Goal: Task Accomplishment & Management: Use online tool/utility

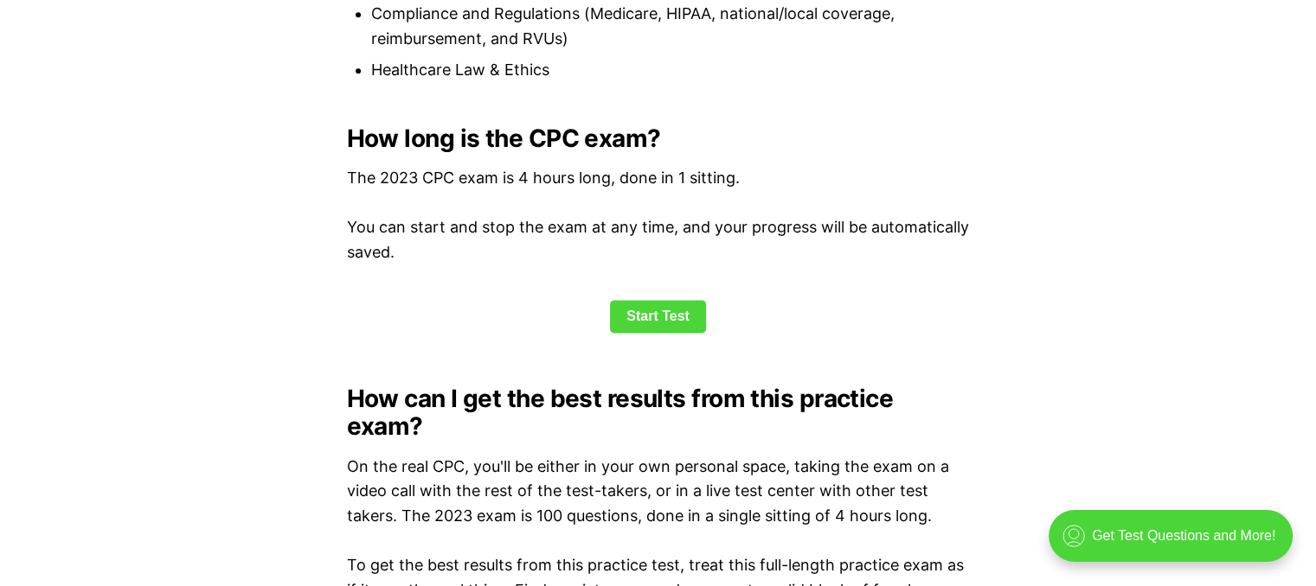
scroll to position [2201, 0]
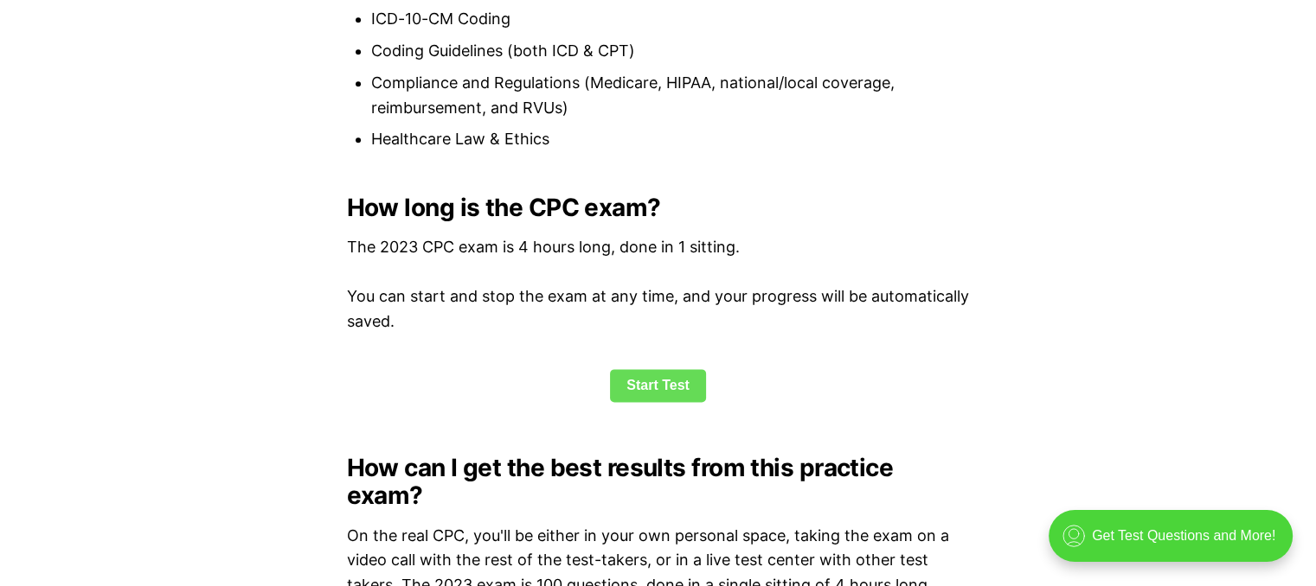
click at [669, 388] on link "Start Test" at bounding box center [658, 385] width 96 height 33
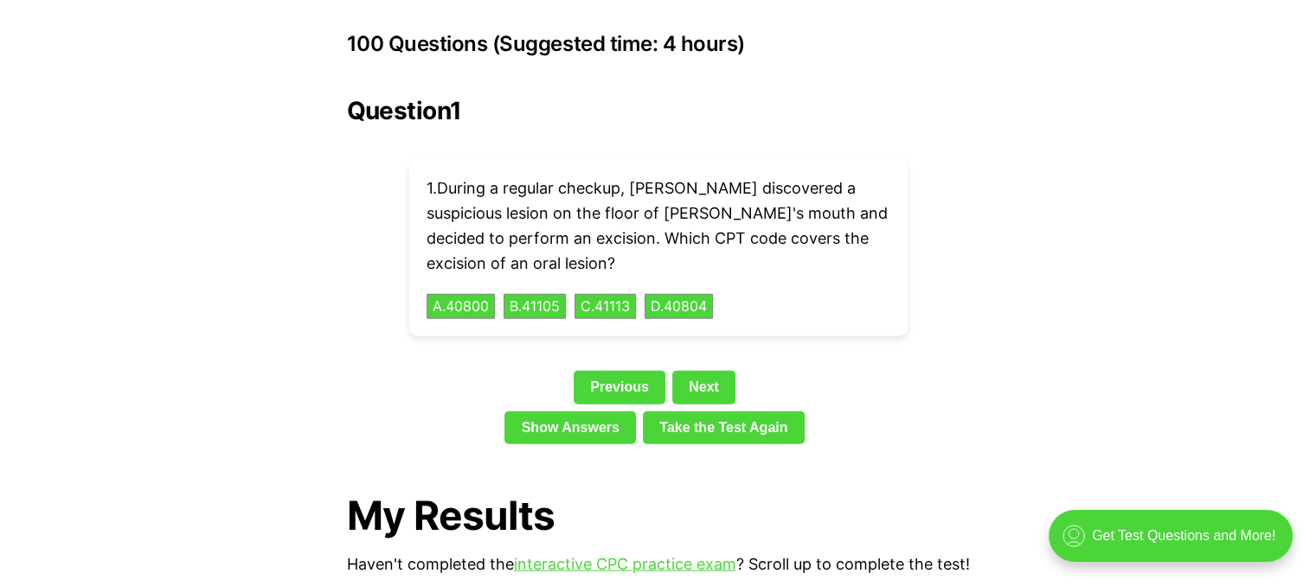
scroll to position [3897, 0]
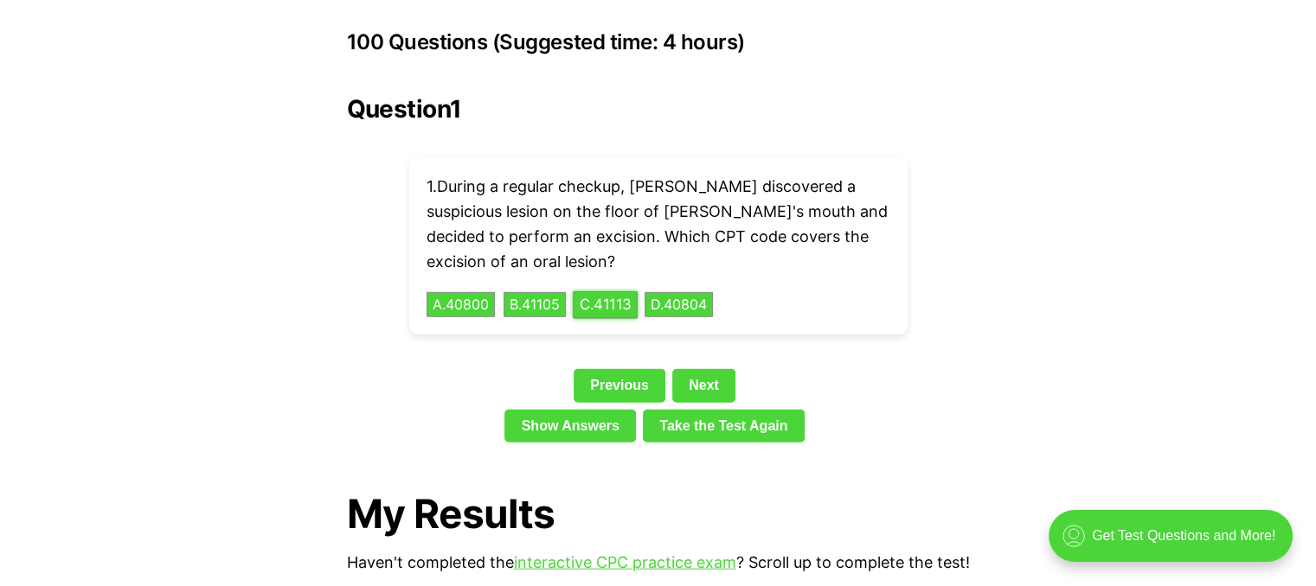
click at [624, 291] on button "C . 41113" at bounding box center [605, 304] width 65 height 27
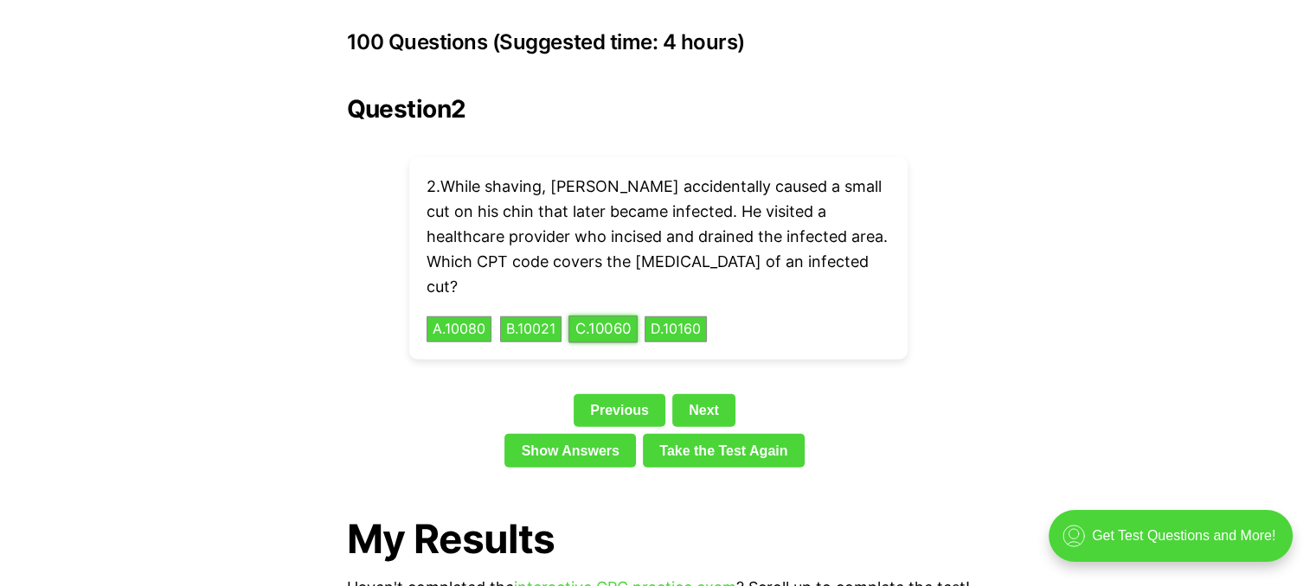
click at [623, 317] on button "C . 10060" at bounding box center [602, 330] width 69 height 27
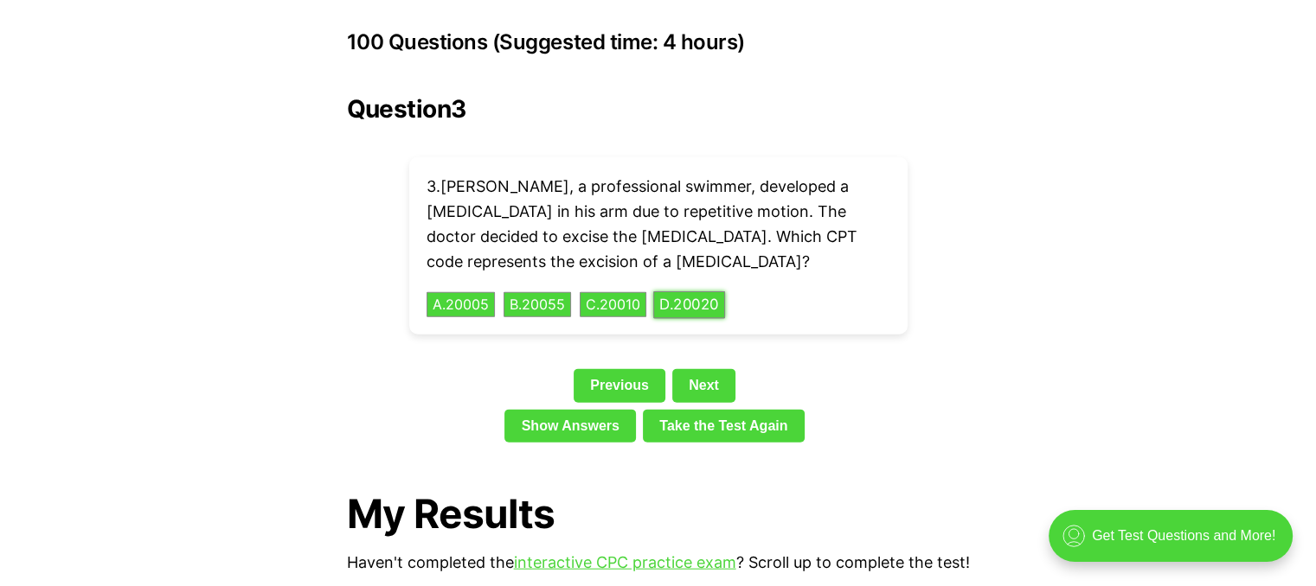
click at [706, 291] on button "D . 20020" at bounding box center [689, 304] width 72 height 27
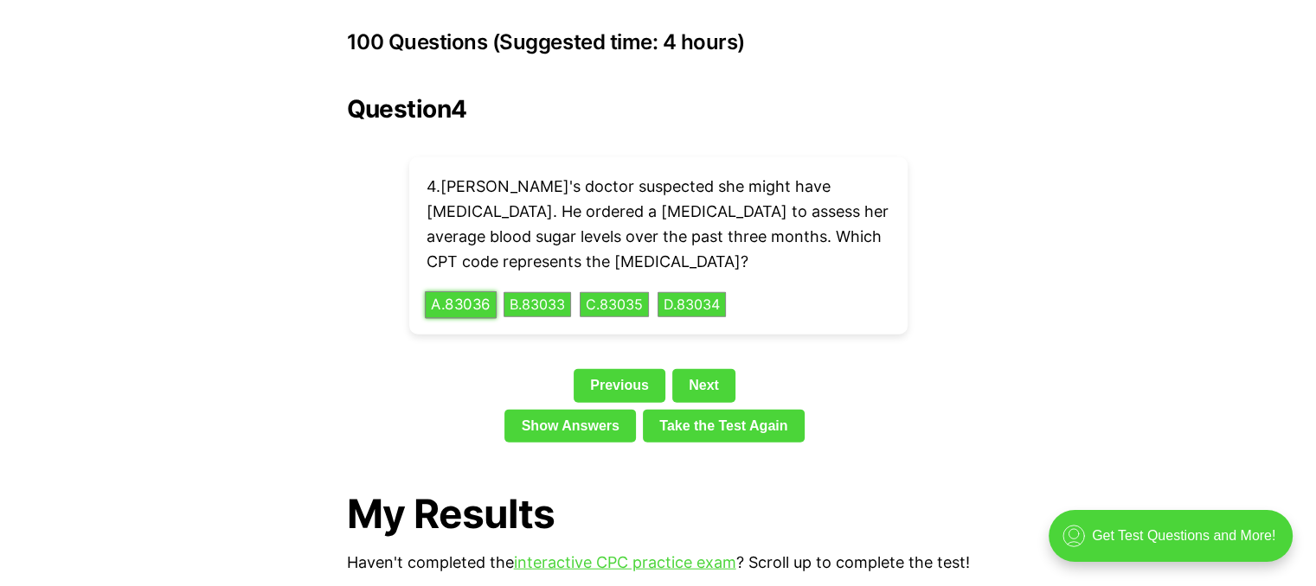
click at [472, 291] on button "A . 83036" at bounding box center [461, 304] width 72 height 27
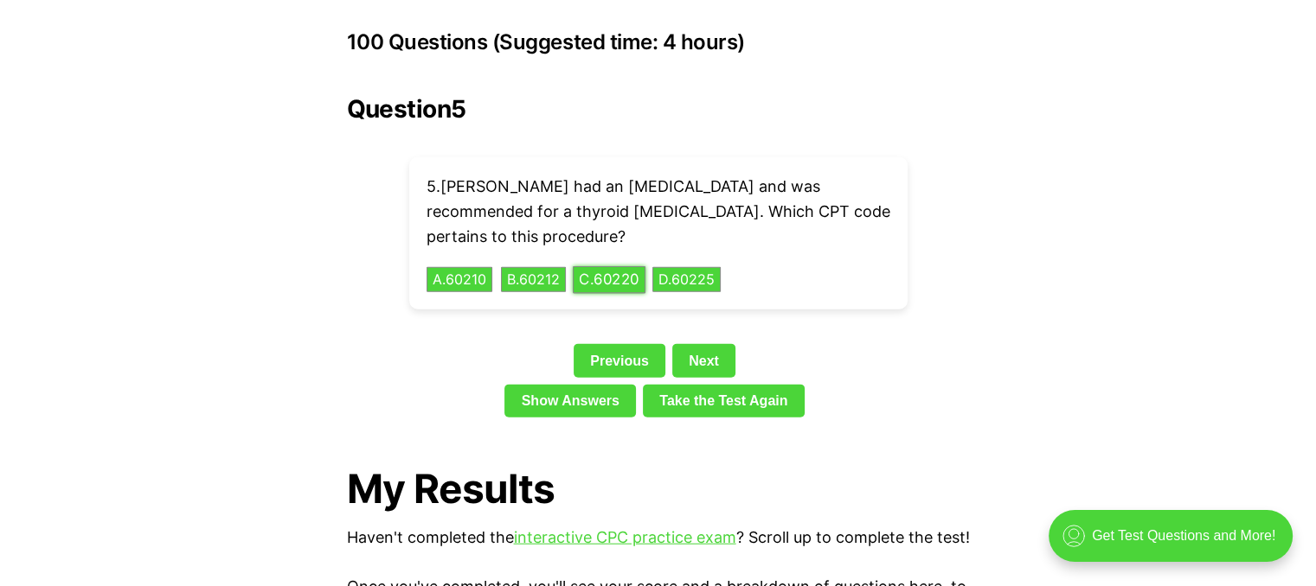
click at [621, 266] on button "C . 60220" at bounding box center [609, 279] width 73 height 27
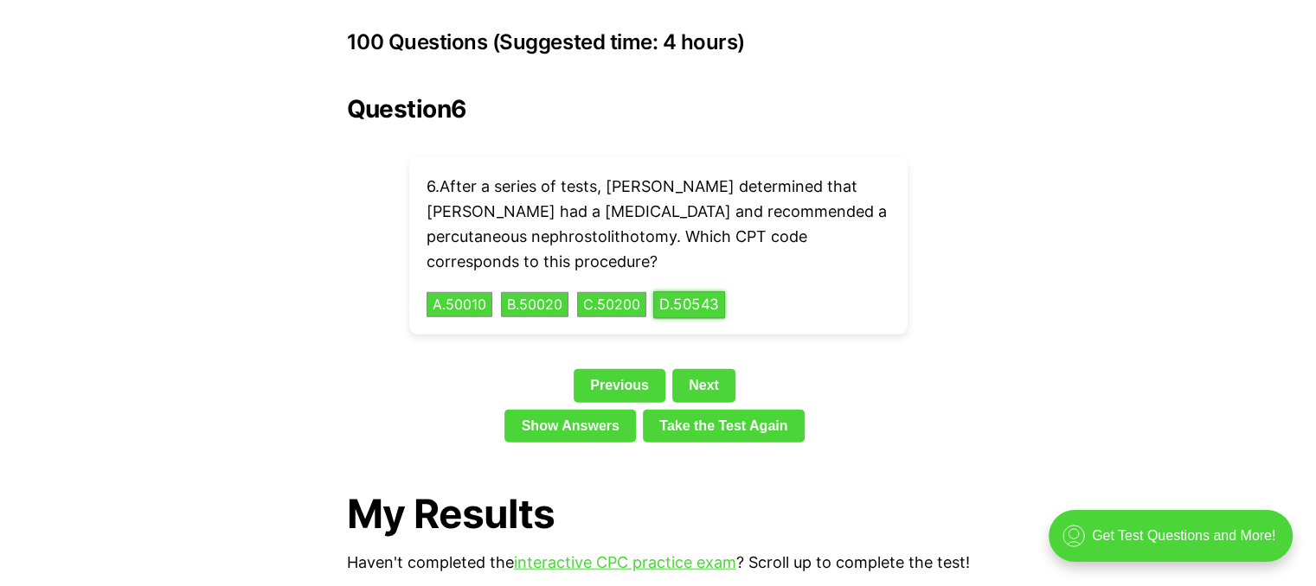
click at [702, 291] on button "D . 50543" at bounding box center [689, 304] width 72 height 27
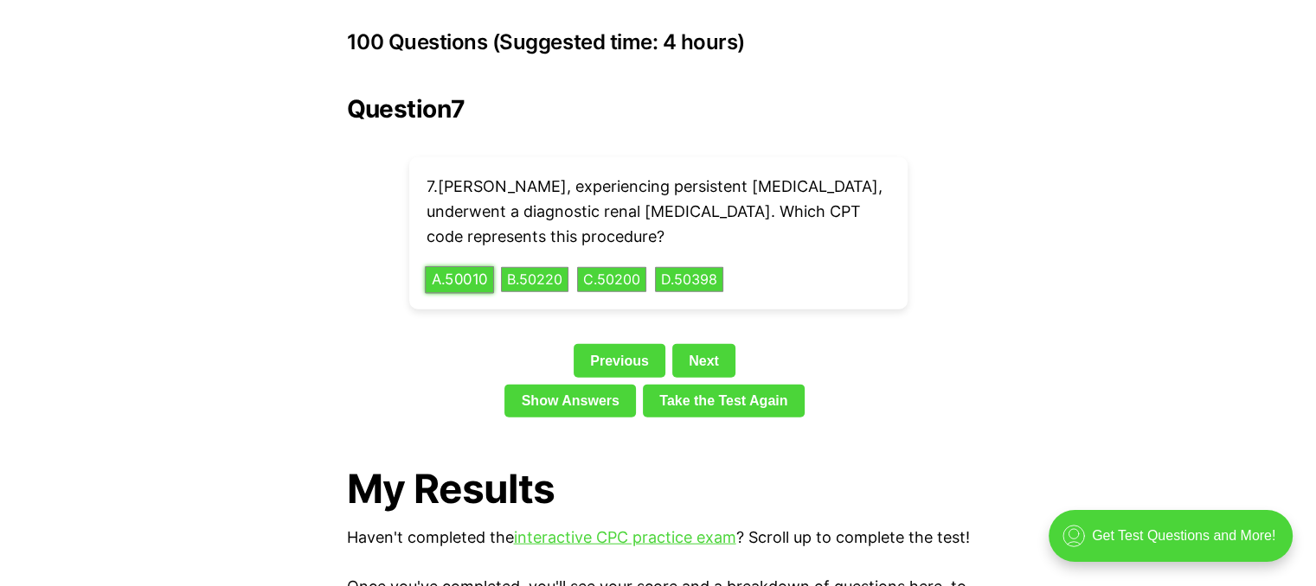
click at [467, 266] on button "A . 50010" at bounding box center [459, 279] width 69 height 27
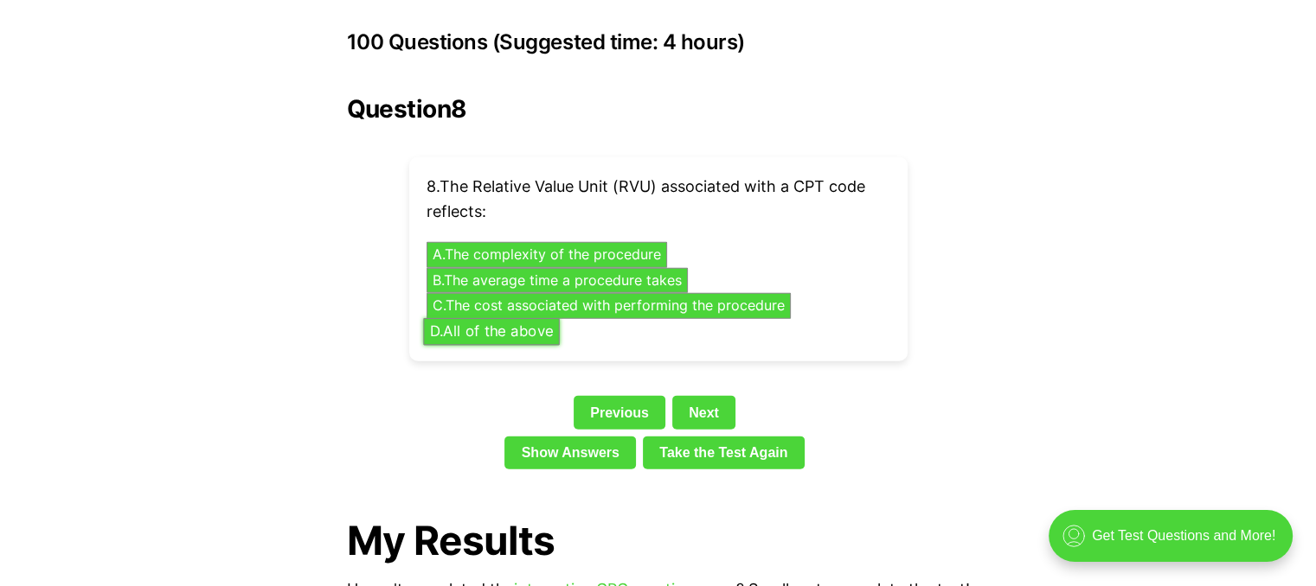
click at [534, 318] on button "D . All of the above" at bounding box center [491, 331] width 137 height 27
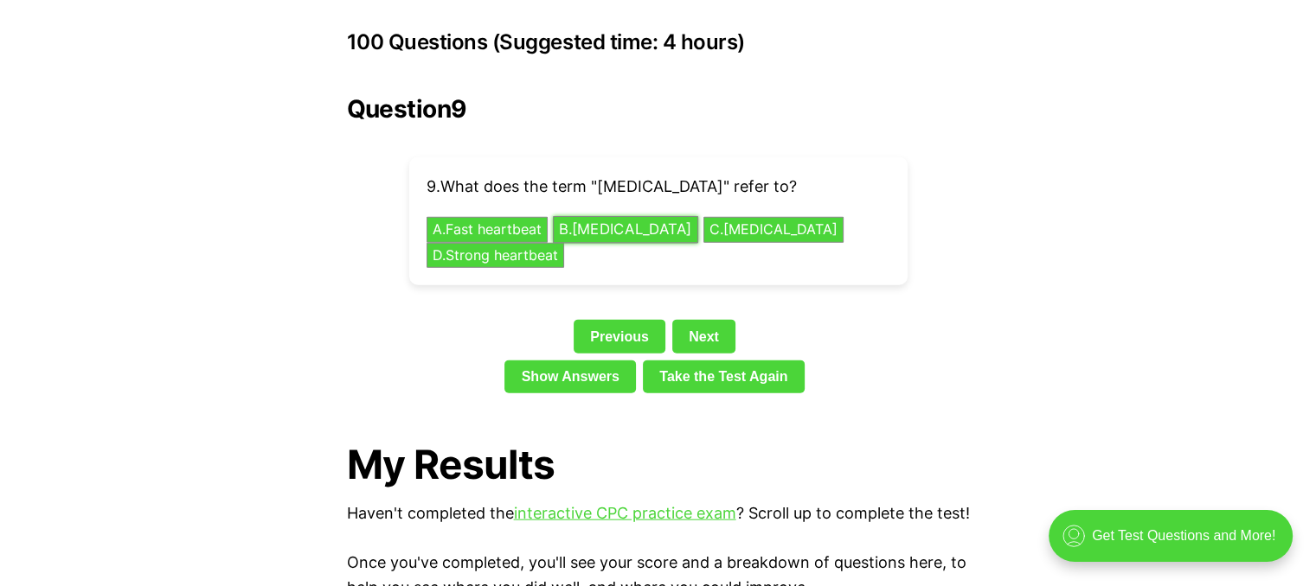
click at [650, 217] on button "B . [MEDICAL_DATA]" at bounding box center [625, 230] width 145 height 27
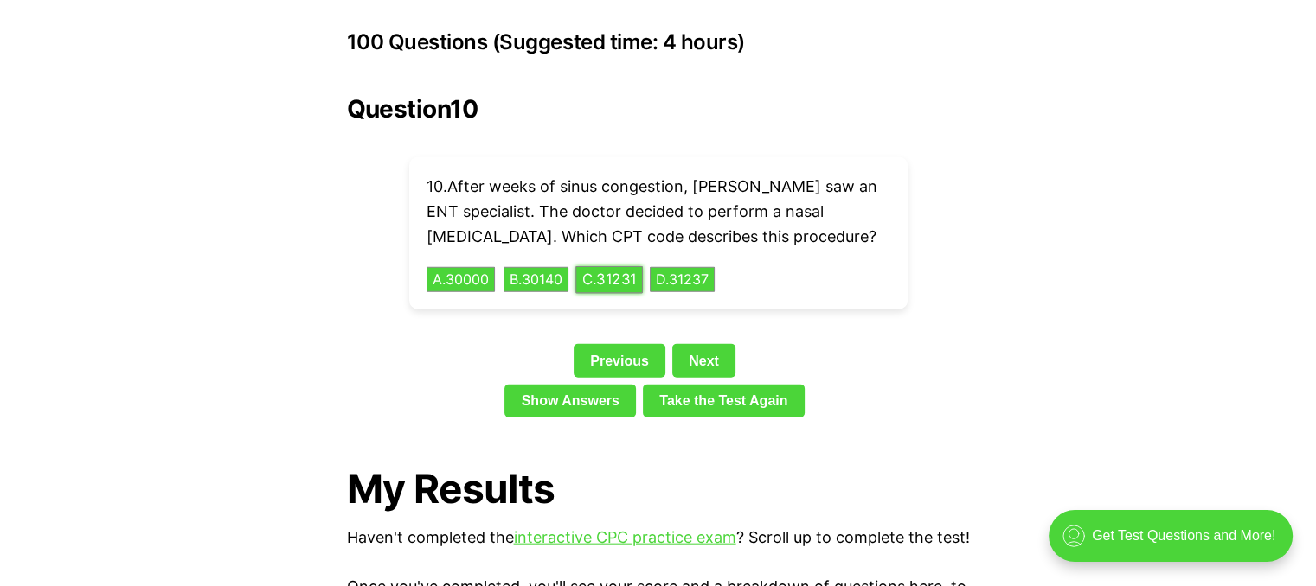
click at [626, 266] on button "C . 31231" at bounding box center [608, 279] width 67 height 27
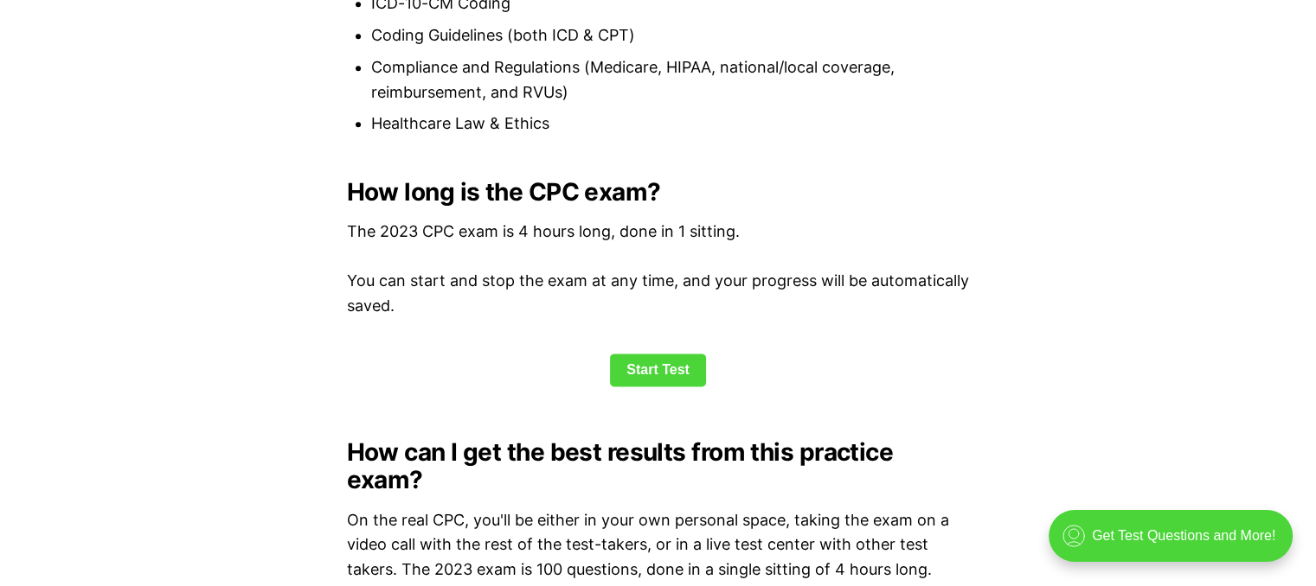
scroll to position [2201, 0]
